Goal: Information Seeking & Learning: Learn about a topic

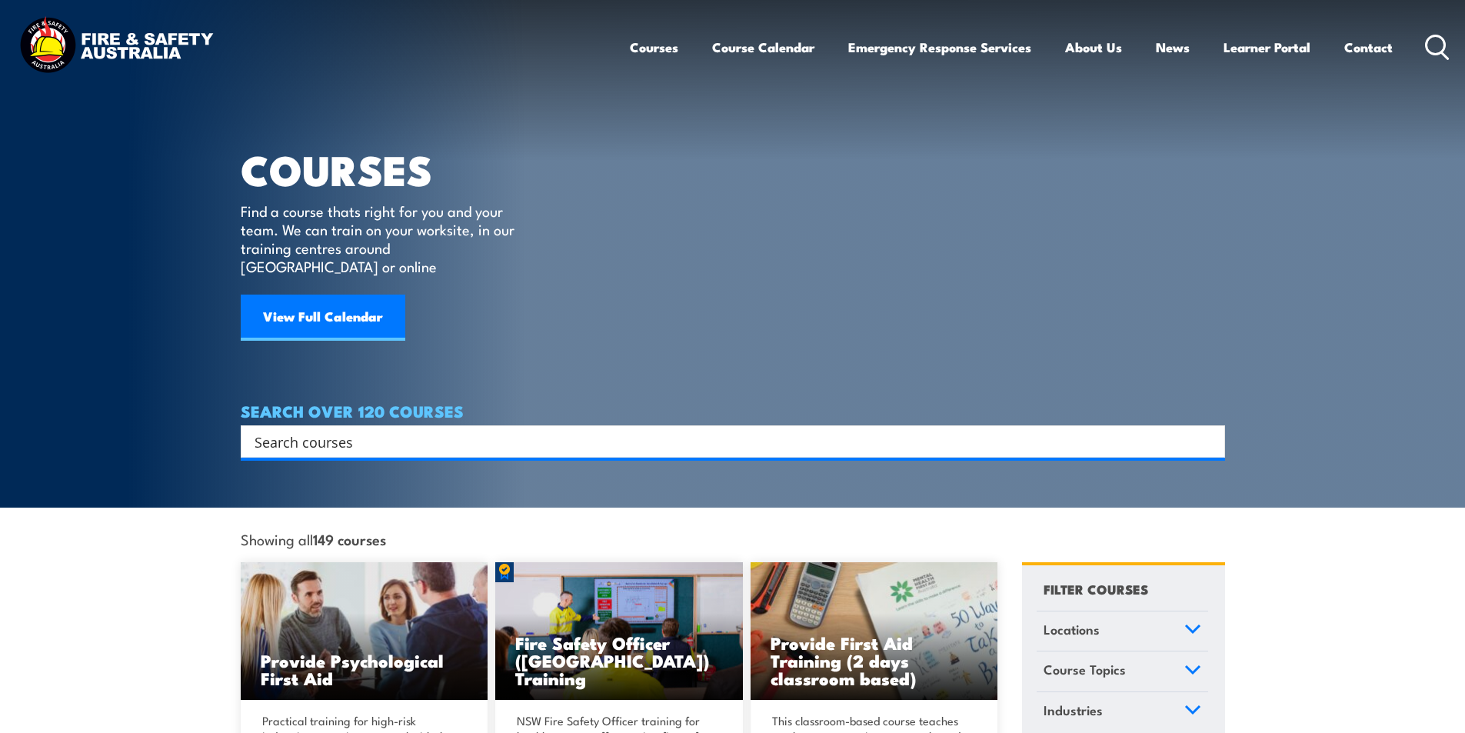
click at [392, 430] on input "Search input" at bounding box center [723, 441] width 937 height 23
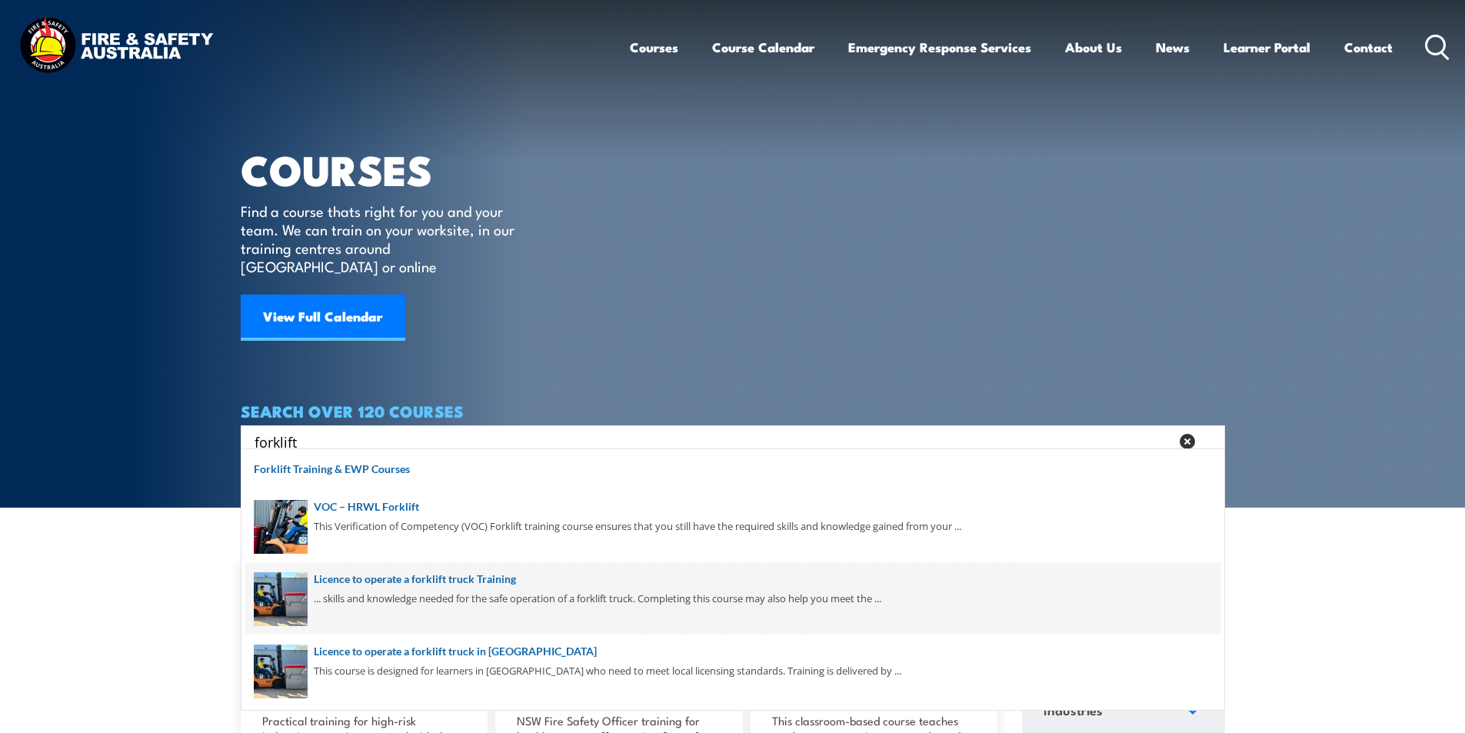
type input "forklift"
click at [494, 581] on span at bounding box center [732, 598] width 975 height 72
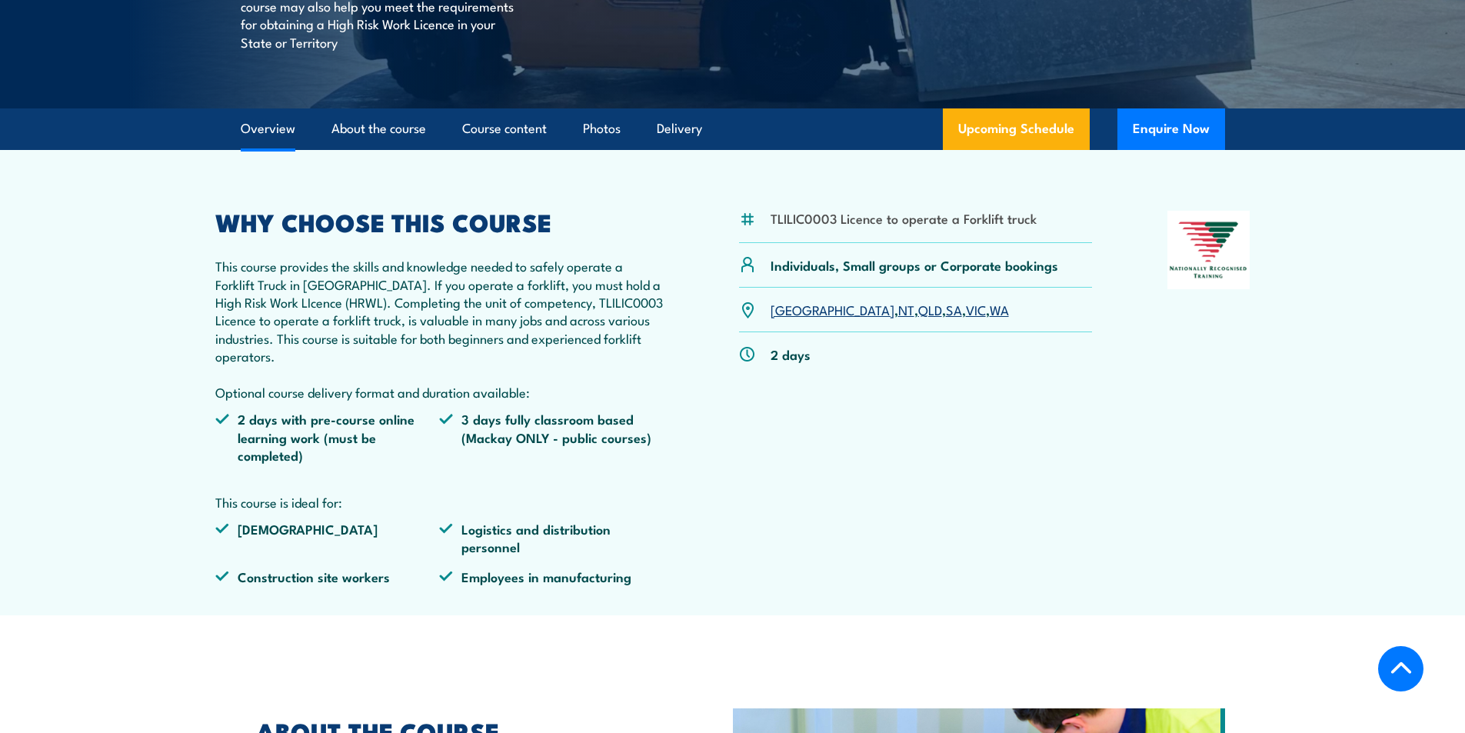
click at [918, 311] on link "QLD" at bounding box center [930, 309] width 24 height 18
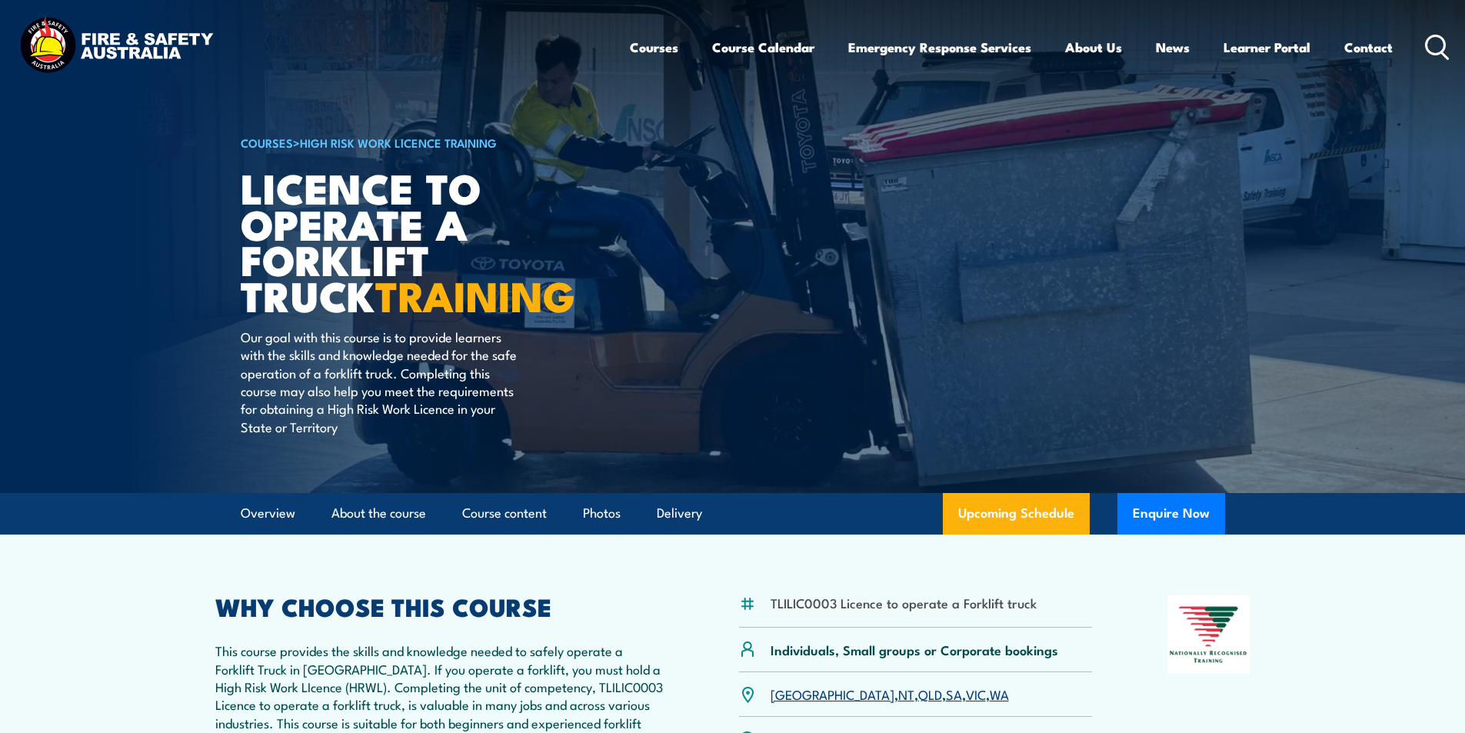
click at [1435, 37] on icon at bounding box center [1437, 47] width 25 height 25
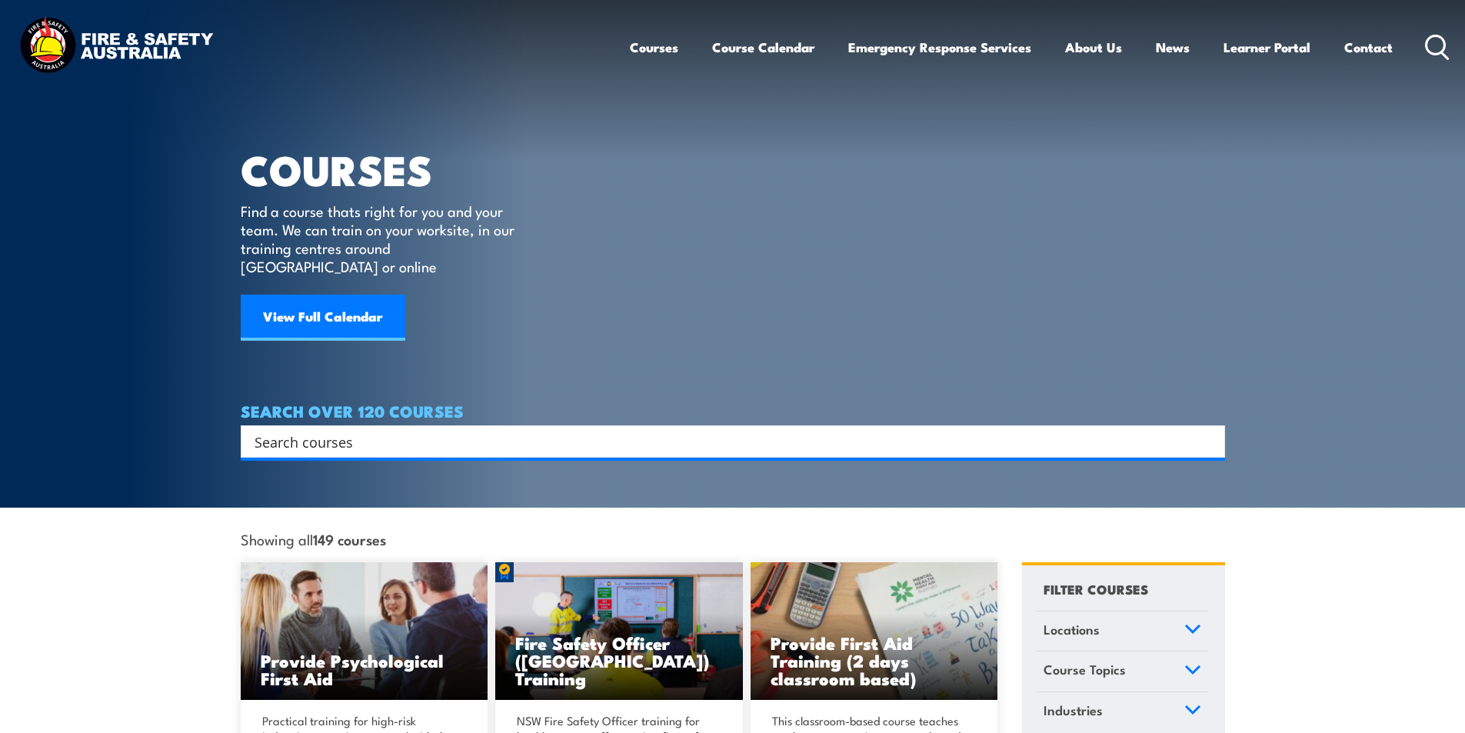
click at [350, 435] on div "Search" at bounding box center [733, 441] width 985 height 32
click at [285, 430] on input "Search input" at bounding box center [723, 441] width 937 height 23
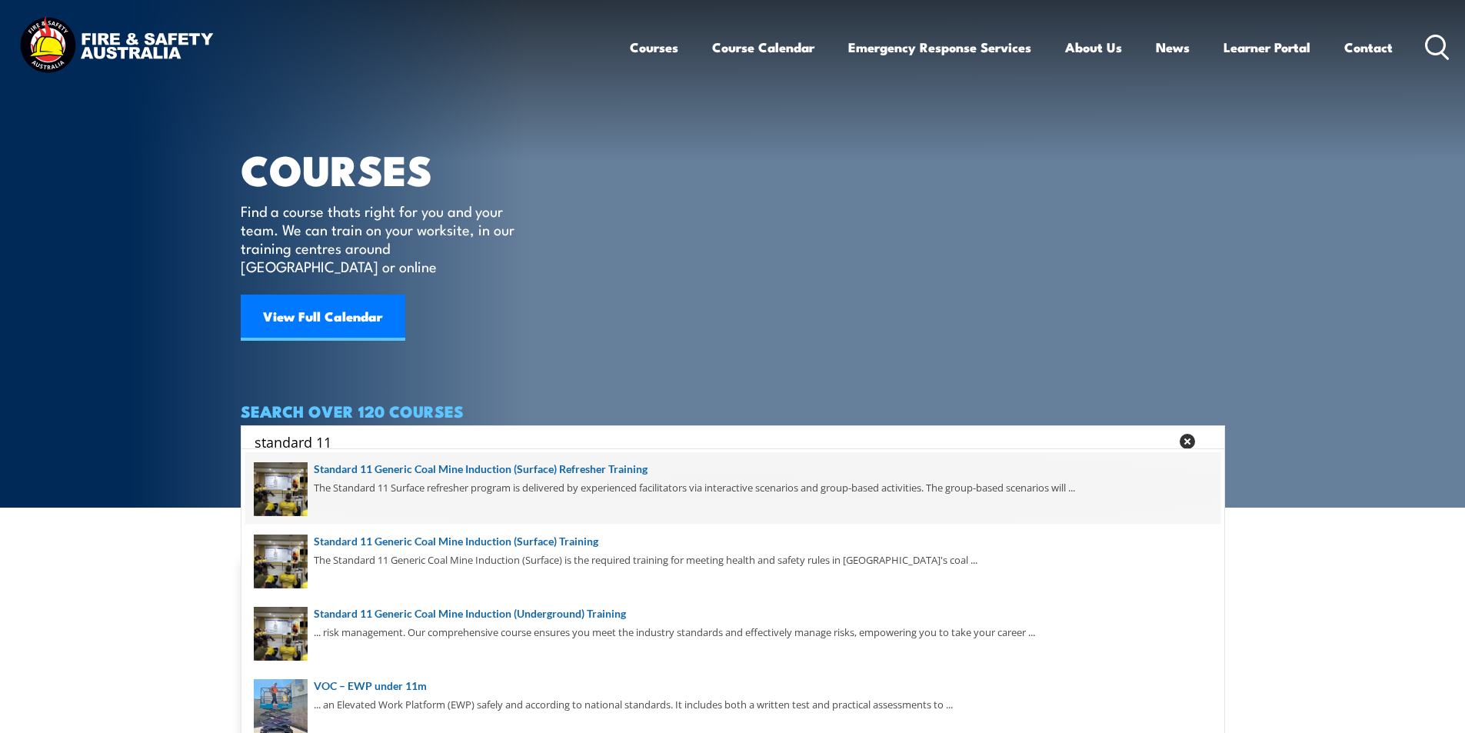
type input "standard 11"
click at [632, 467] on span at bounding box center [732, 488] width 975 height 72
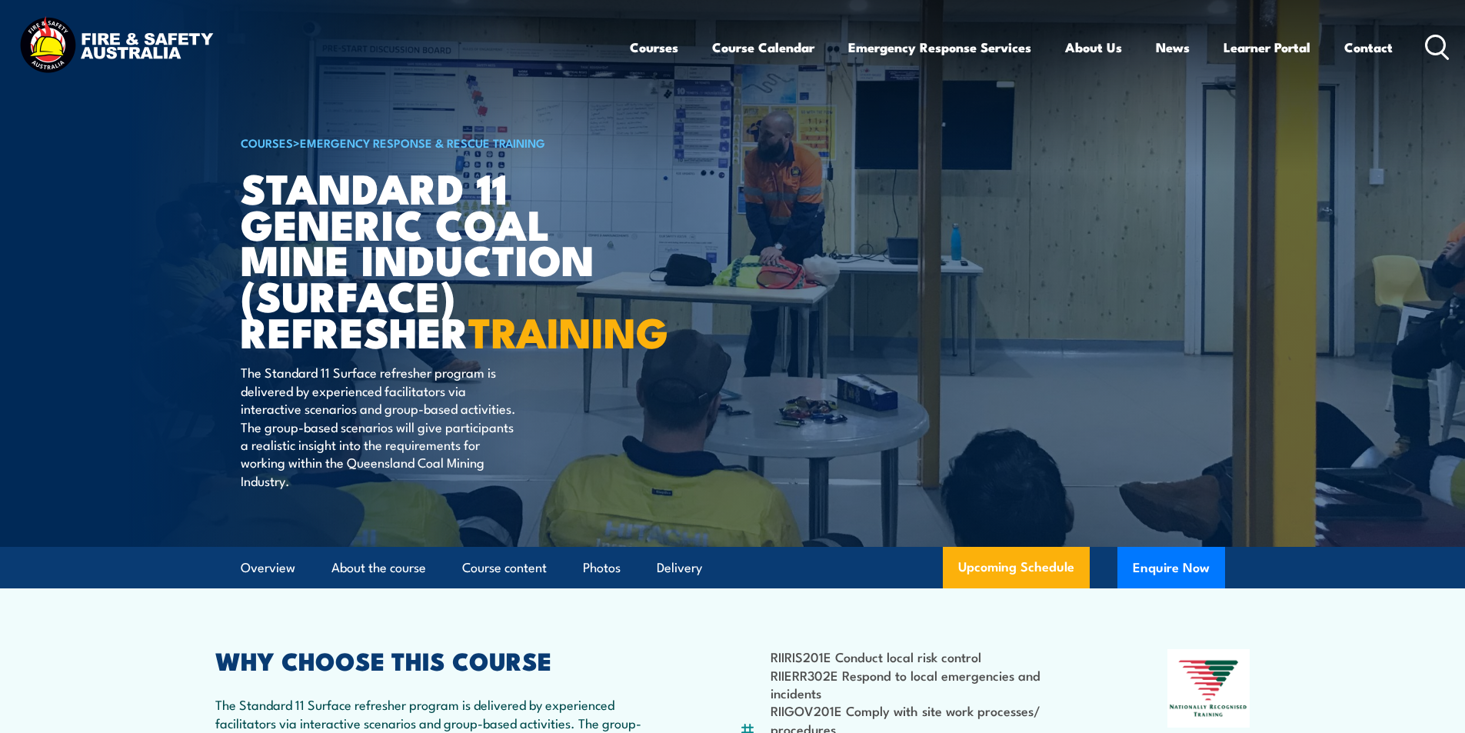
click at [1434, 45] on icon at bounding box center [1437, 47] width 25 height 25
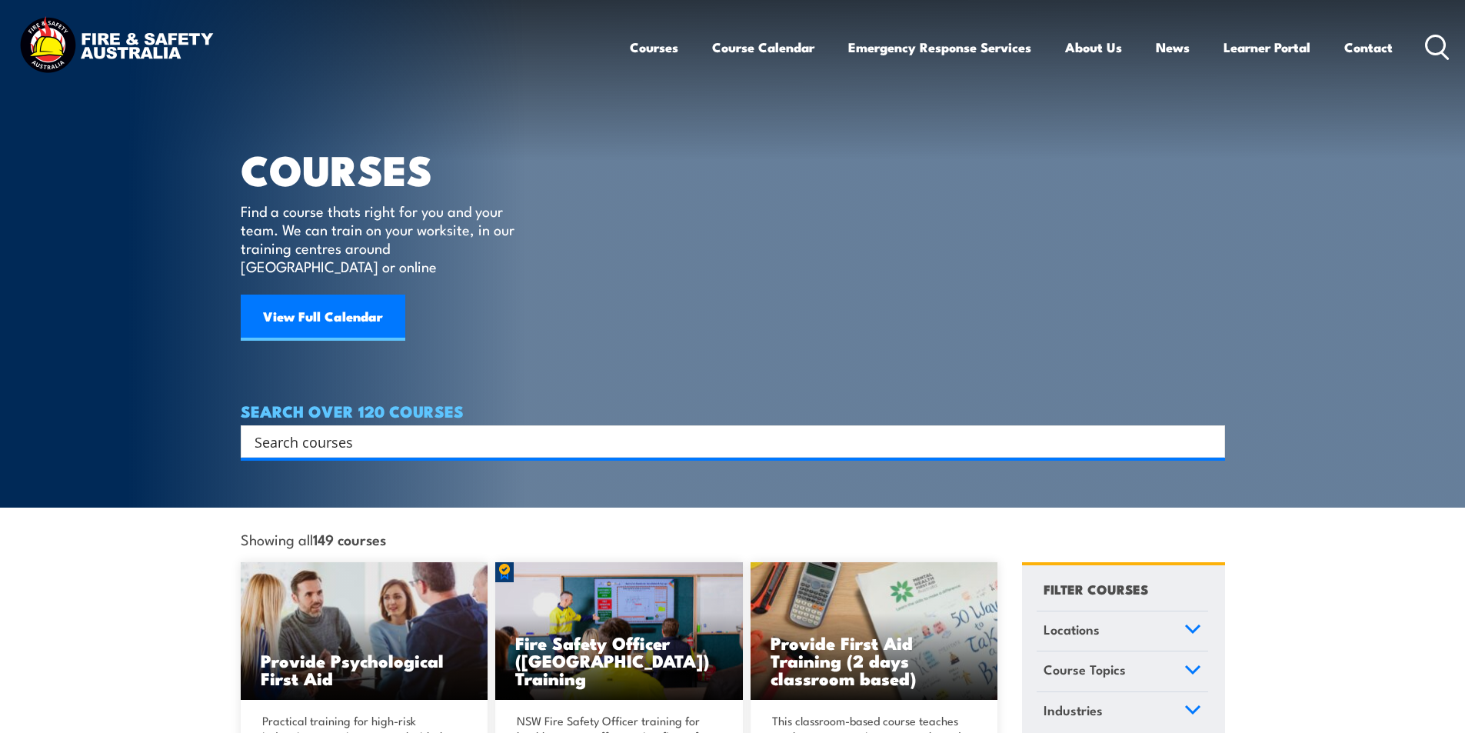
click at [389, 430] on input "Search input" at bounding box center [723, 441] width 937 height 23
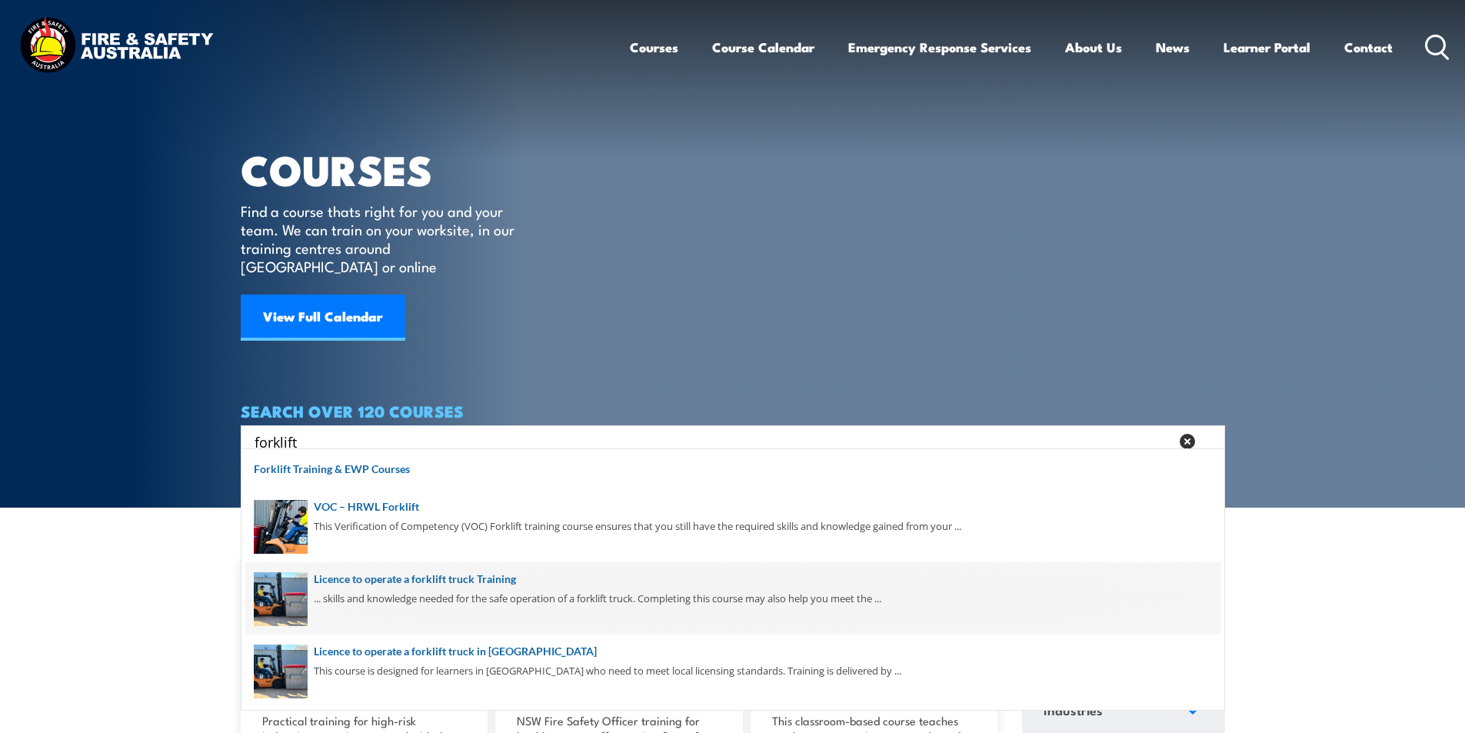
type input "forklift"
click at [492, 583] on span at bounding box center [732, 598] width 975 height 72
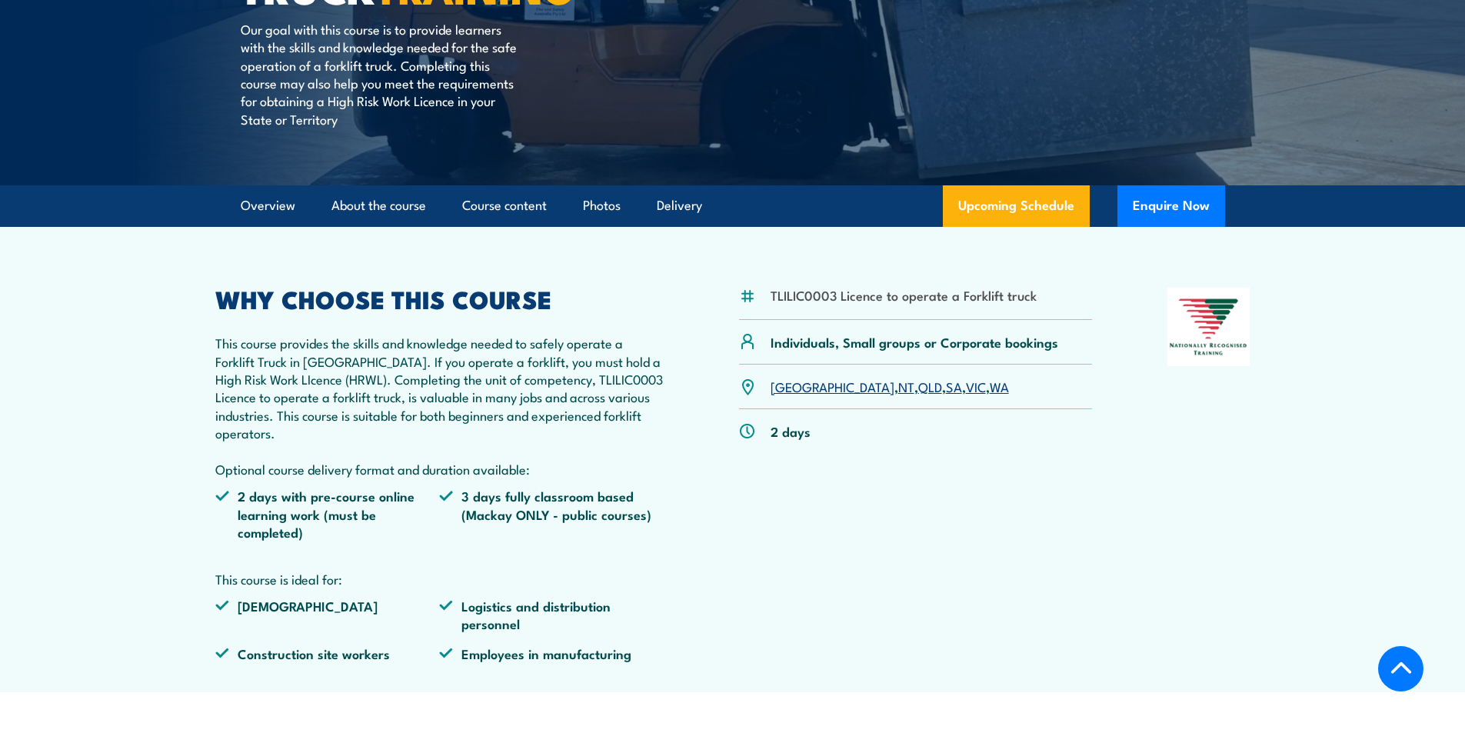
click at [918, 387] on link "QLD" at bounding box center [930, 386] width 24 height 18
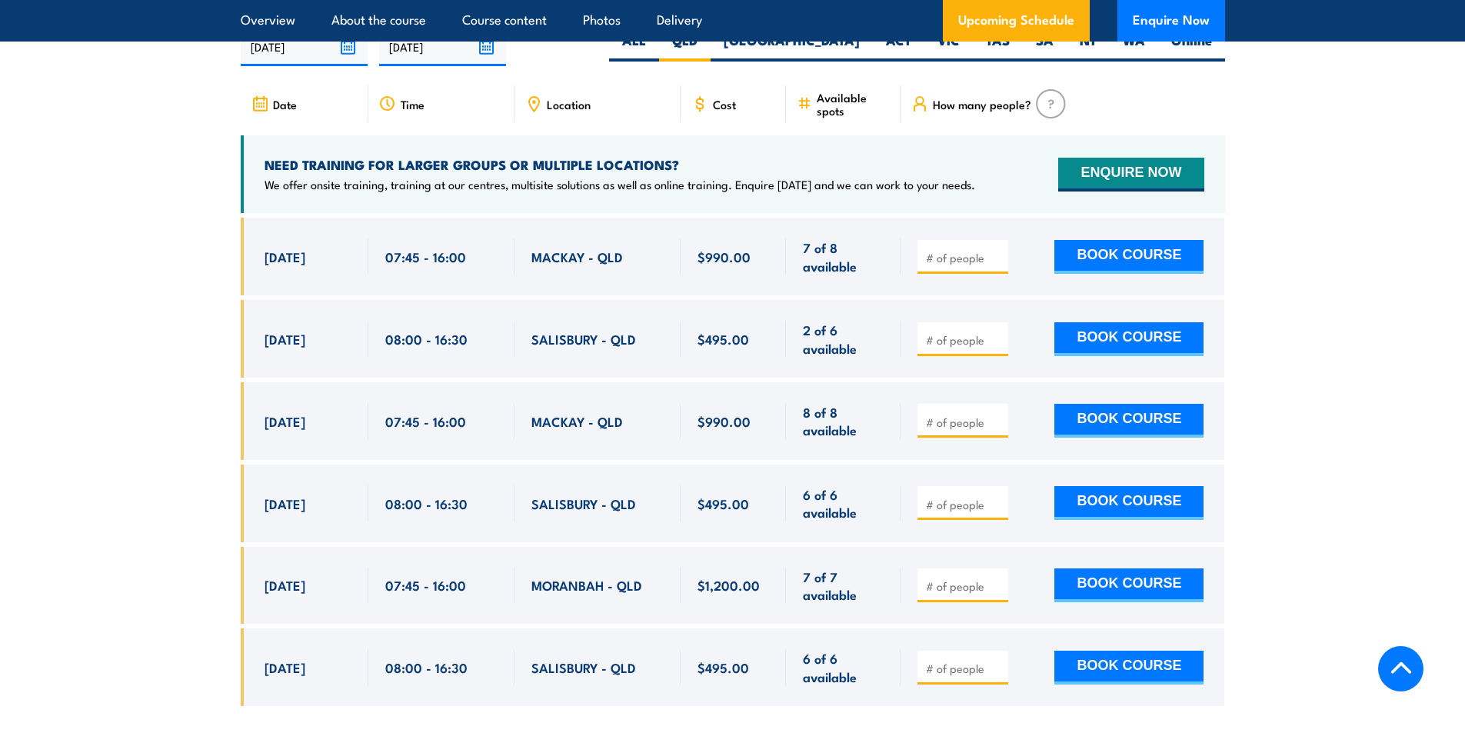
scroll to position [2651, 0]
